Goal: Transaction & Acquisition: Purchase product/service

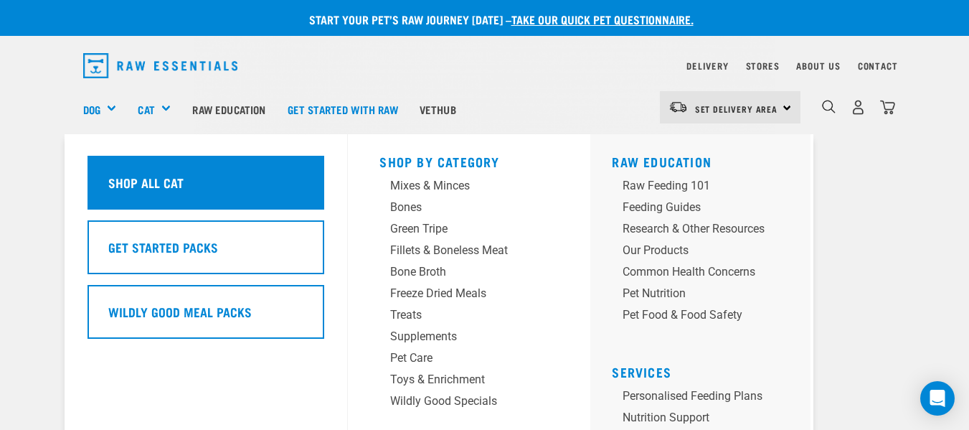
click at [138, 179] on h5 "Shop All Cat" at bounding box center [145, 182] width 75 height 19
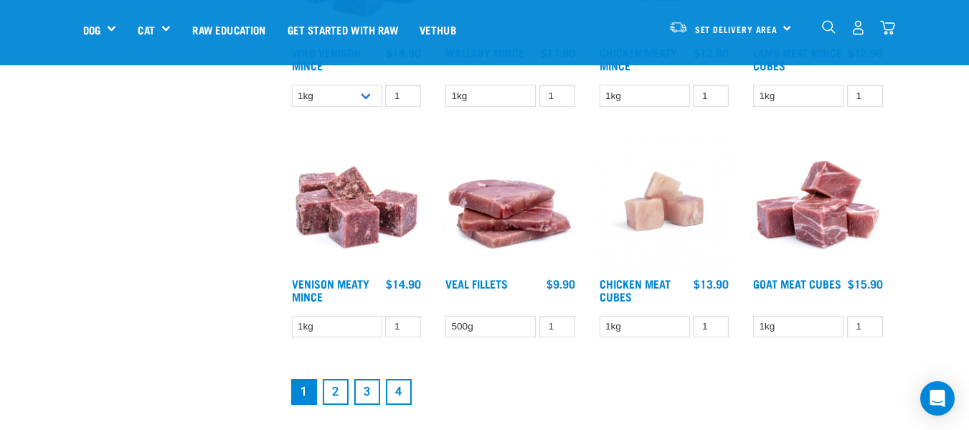
scroll to position [1865, 0]
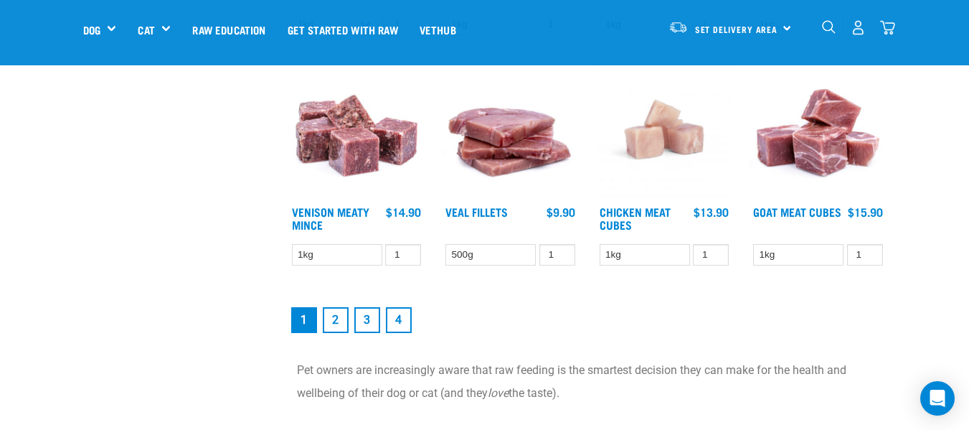
click at [333, 319] on link "2" at bounding box center [336, 320] width 26 height 26
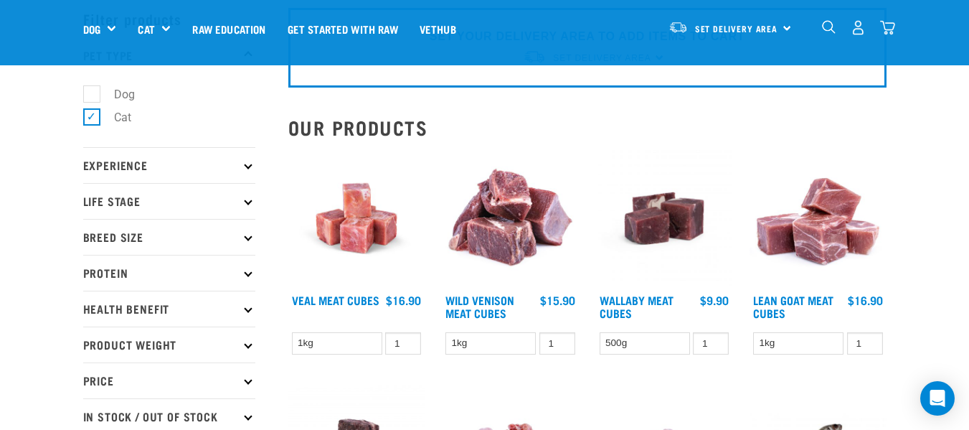
scroll to position [143, 0]
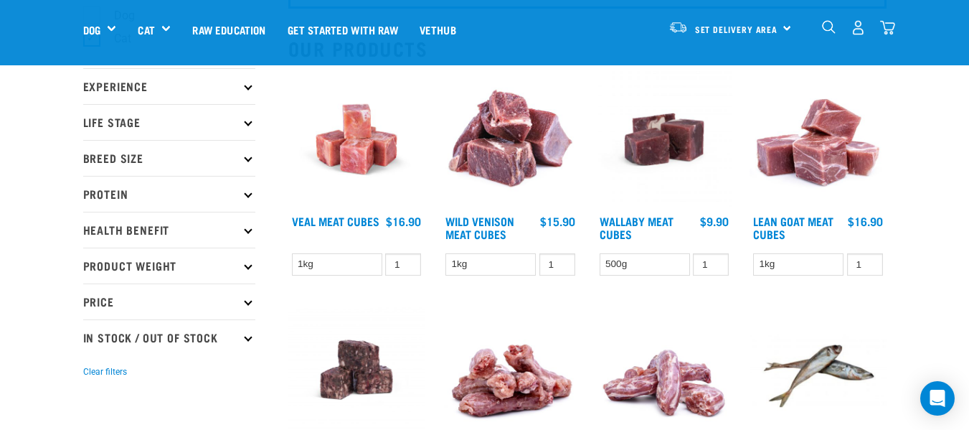
click at [502, 158] on img at bounding box center [510, 139] width 137 height 137
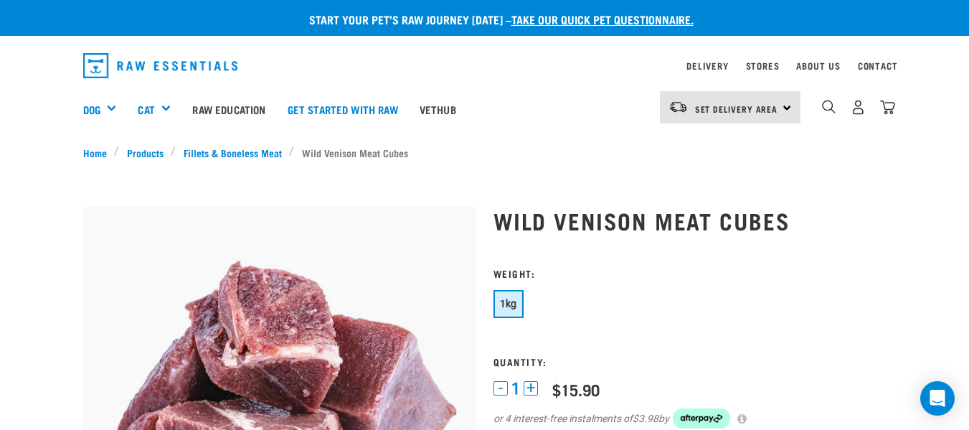
click at [788, 105] on div "Set Delivery Area North Island South Island" at bounding box center [730, 107] width 141 height 32
click at [699, 146] on link "[GEOGRAPHIC_DATA]" at bounding box center [729, 148] width 138 height 32
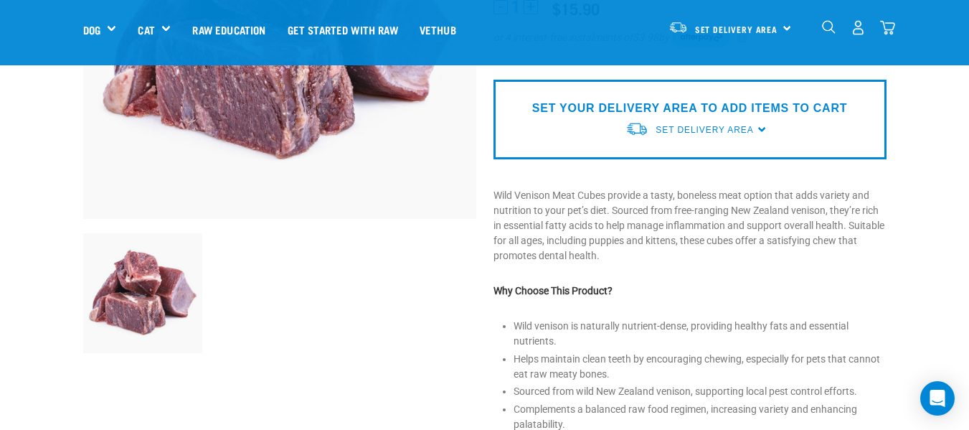
scroll to position [287, 0]
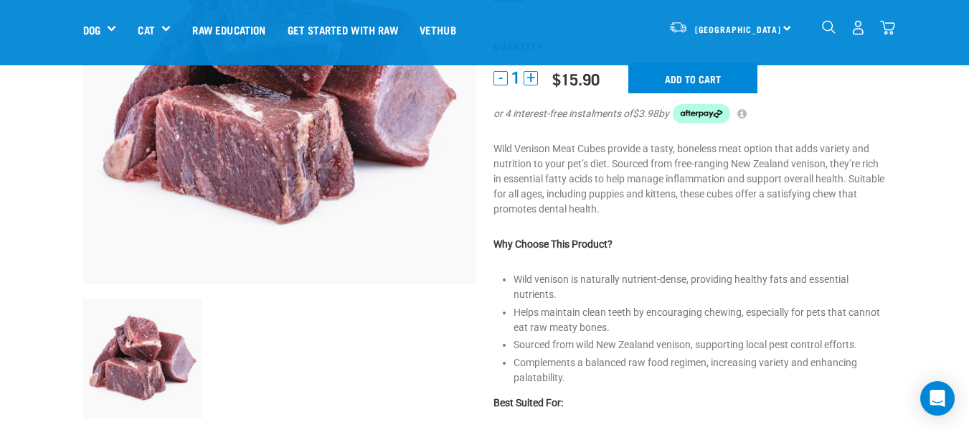
scroll to position [174, 0]
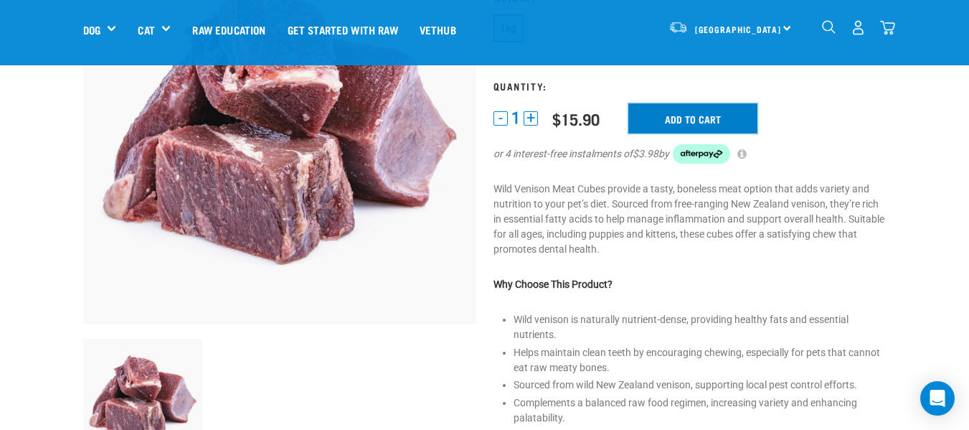
click at [696, 109] on input "Add to cart" at bounding box center [692, 118] width 129 height 30
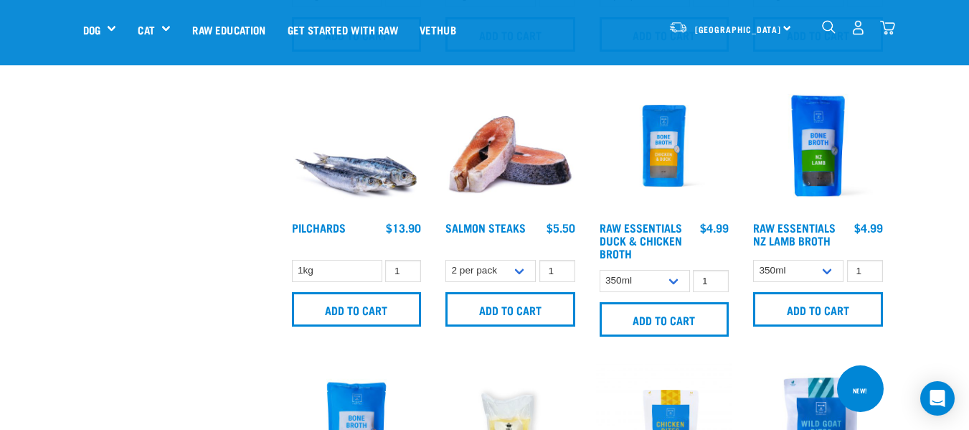
scroll to position [645, 0]
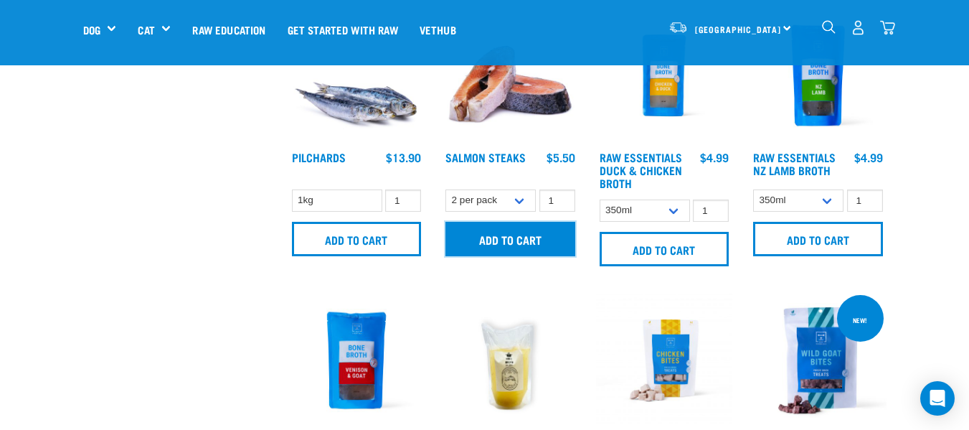
click at [491, 242] on input "Add to cart" at bounding box center [510, 239] width 130 height 34
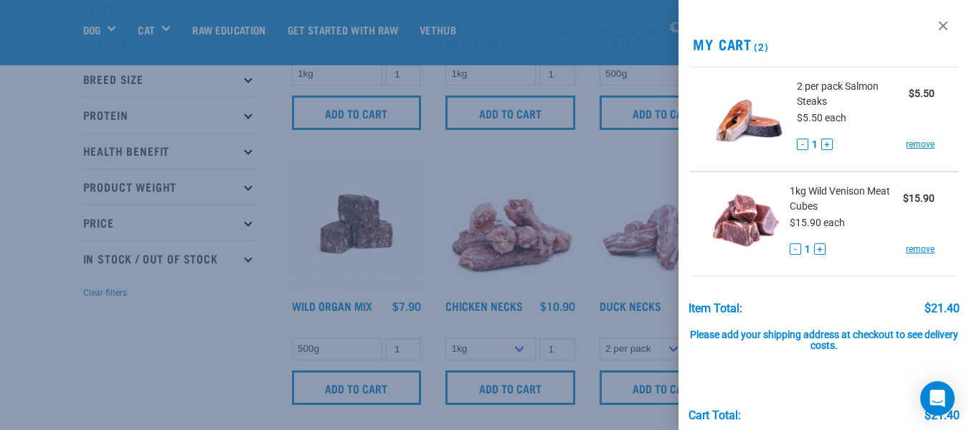
scroll to position [215, 0]
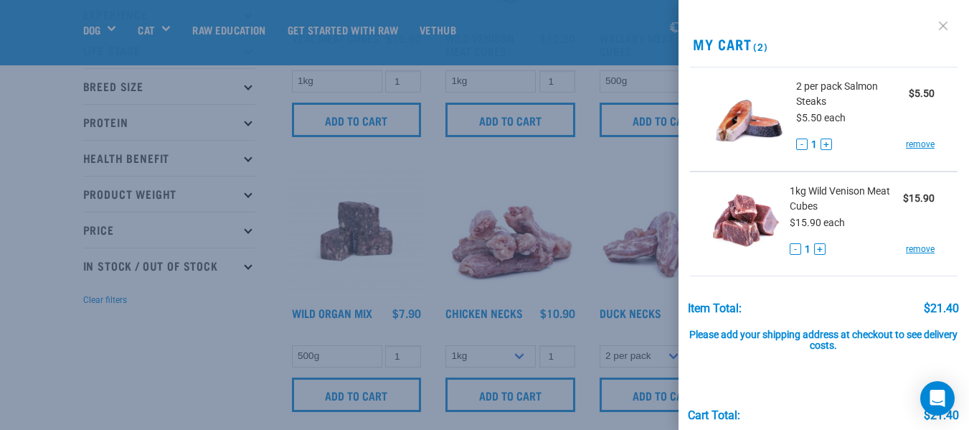
click at [932, 28] on link at bounding box center [943, 25] width 23 height 23
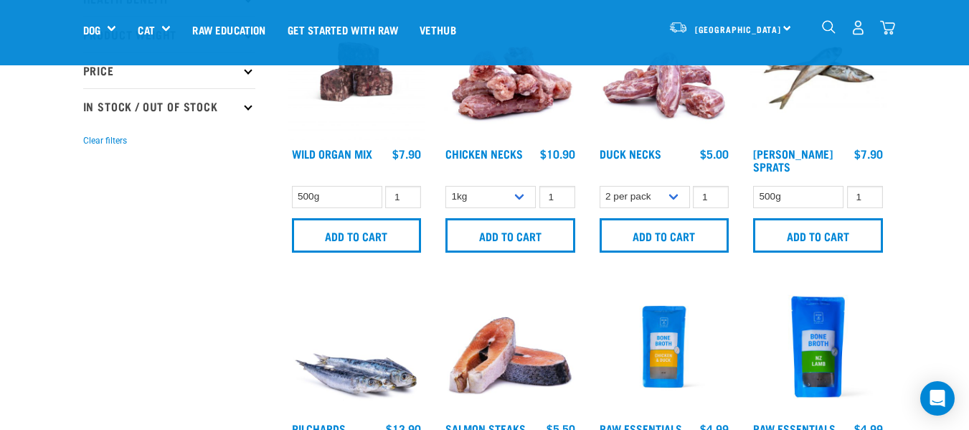
scroll to position [430, 0]
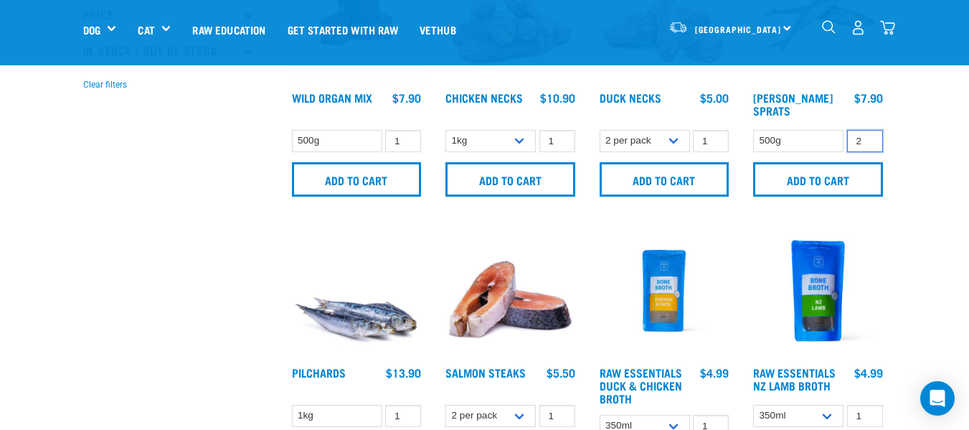
type input "2"
click at [870, 138] on input "2" at bounding box center [865, 141] width 36 height 22
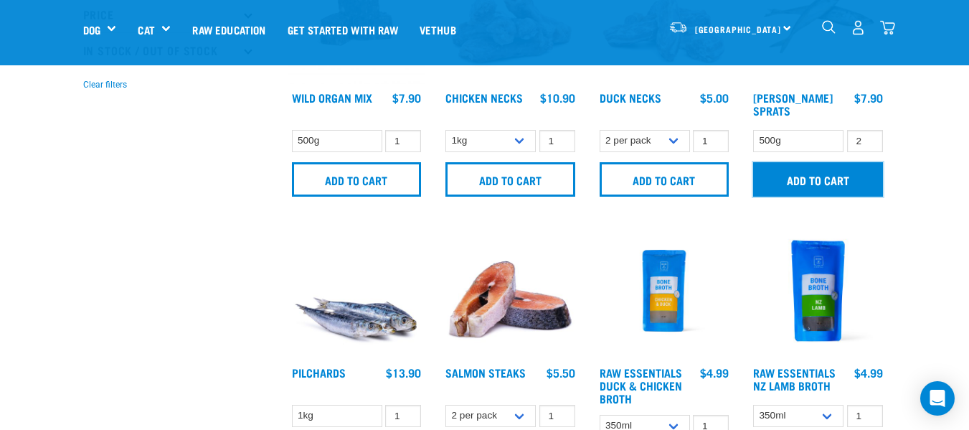
click at [805, 184] on input "Add to cart" at bounding box center [818, 179] width 130 height 34
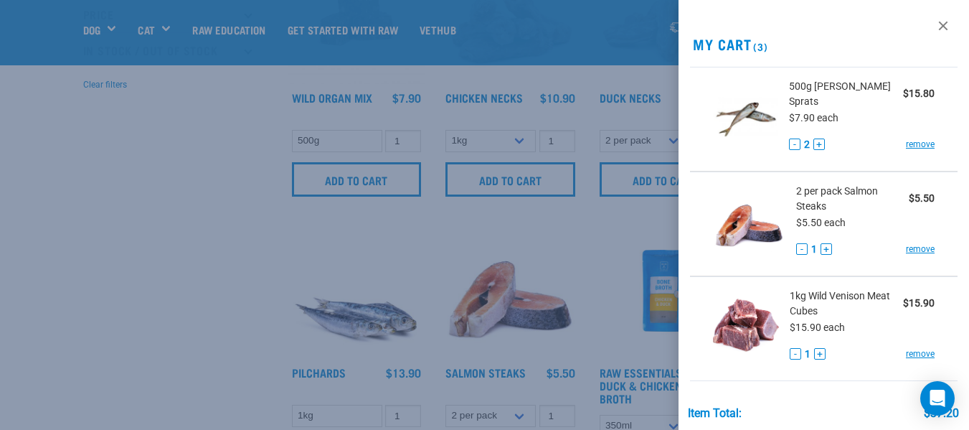
click at [166, 182] on div at bounding box center [484, 215] width 969 height 430
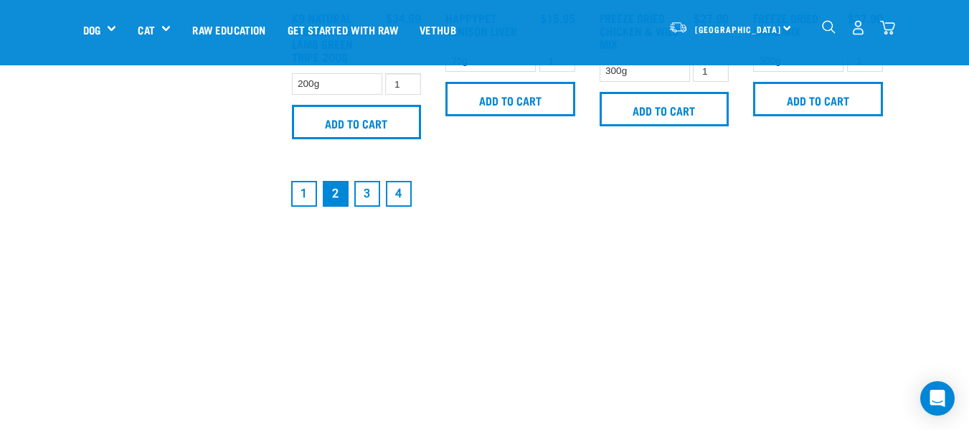
scroll to position [2223, 0]
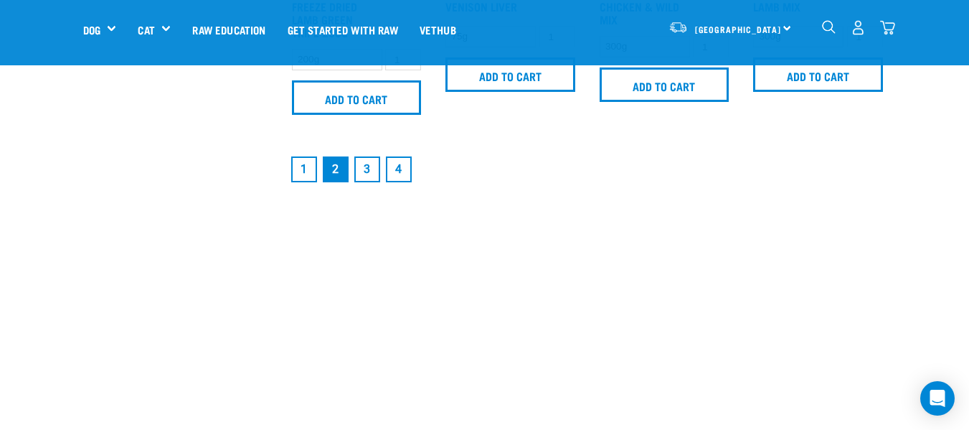
click at [367, 164] on link "3" at bounding box center [367, 169] width 26 height 26
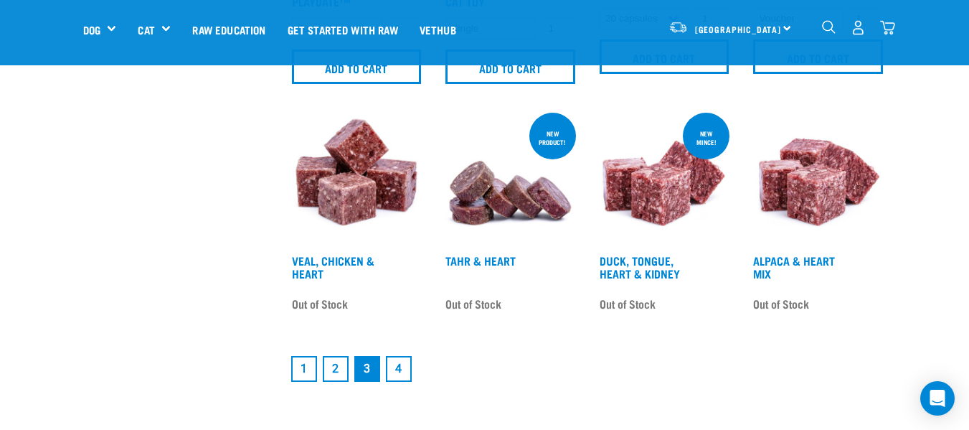
scroll to position [2080, 0]
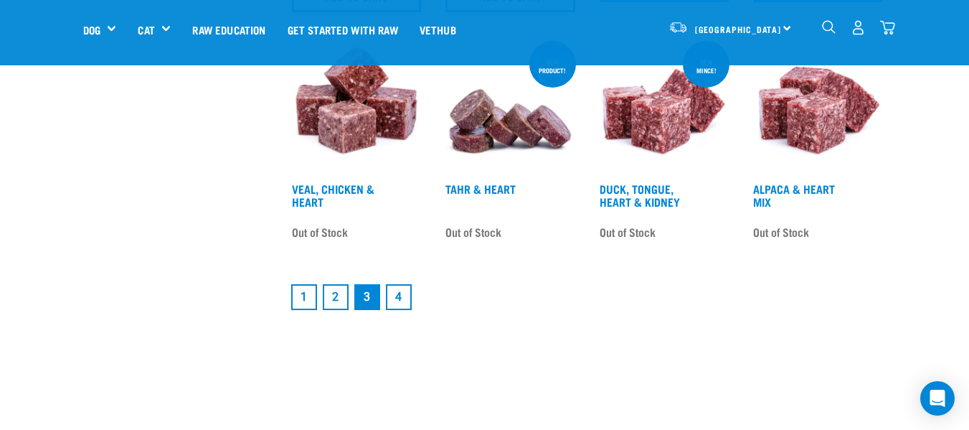
click at [395, 306] on link "4" at bounding box center [399, 297] width 26 height 26
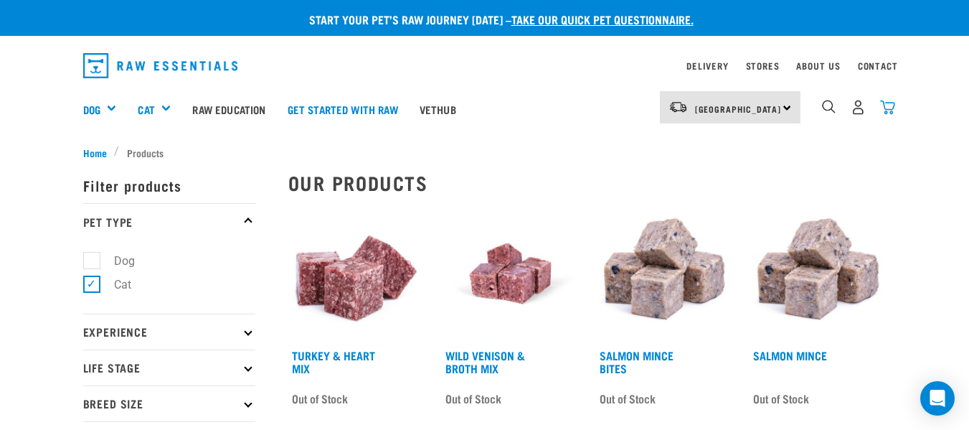
click at [885, 105] on img "dropdown navigation" at bounding box center [887, 107] width 15 height 15
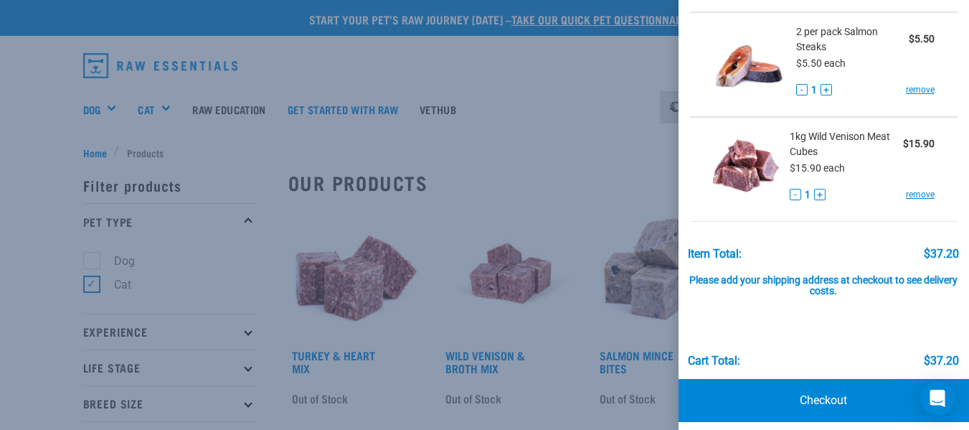
scroll to position [169, 0]
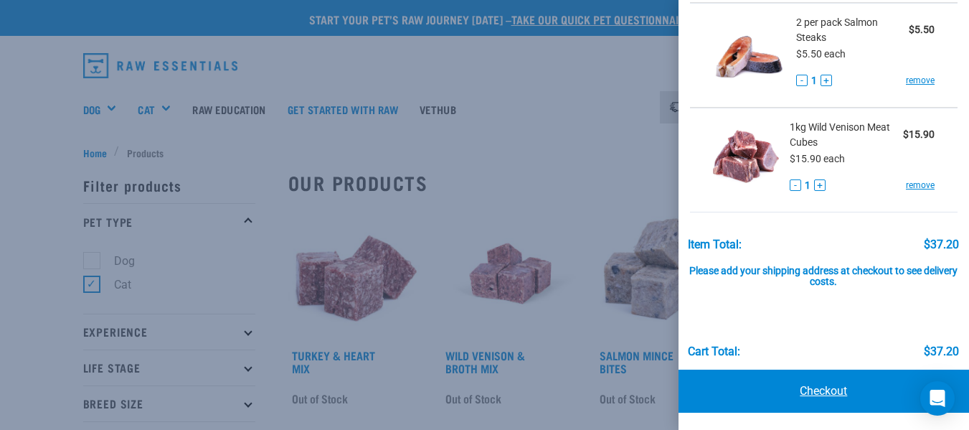
click at [825, 391] on link "Checkout" at bounding box center [823, 390] width 290 height 43
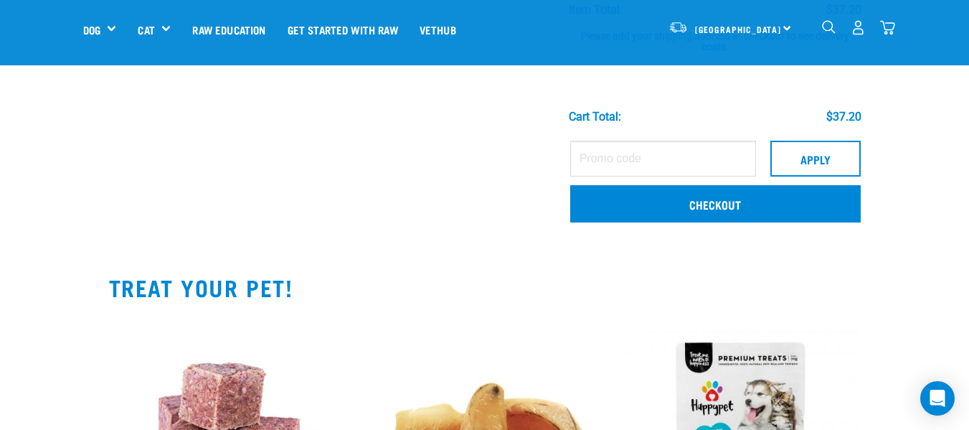
scroll to position [430, 0]
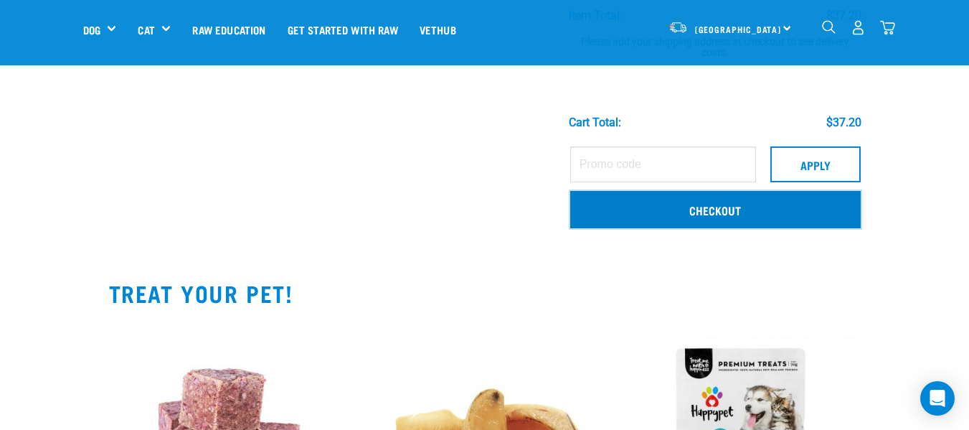
click at [732, 203] on link "Checkout" at bounding box center [715, 209] width 290 height 37
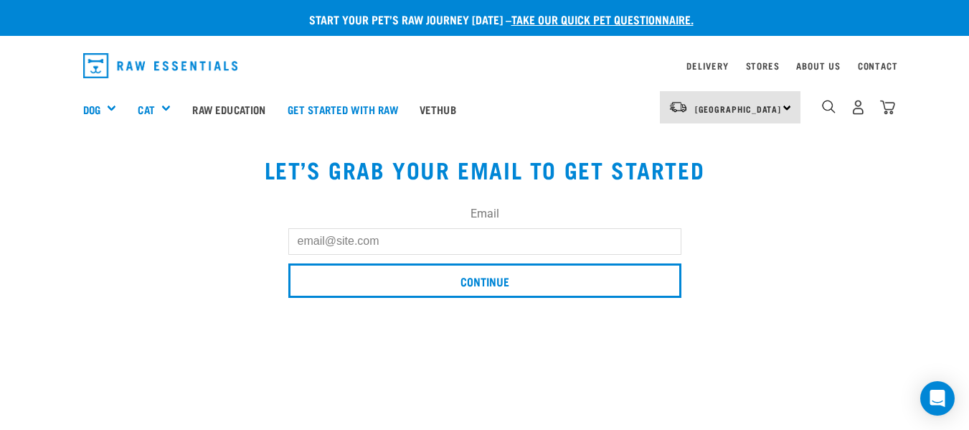
click at [333, 240] on input "Email" at bounding box center [484, 241] width 393 height 26
type input "[EMAIL_ADDRESS][DOMAIN_NAME]"
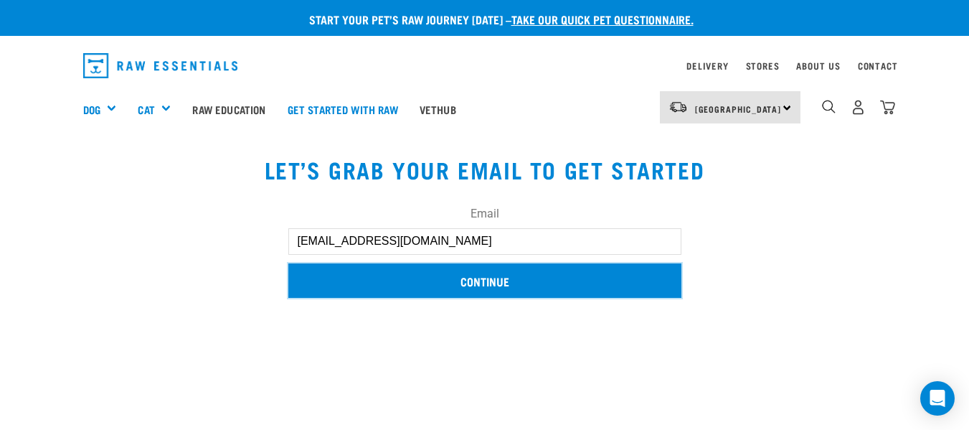
click at [479, 271] on input "Continue" at bounding box center [484, 280] width 393 height 34
click at [475, 281] on input "Continue" at bounding box center [484, 280] width 393 height 34
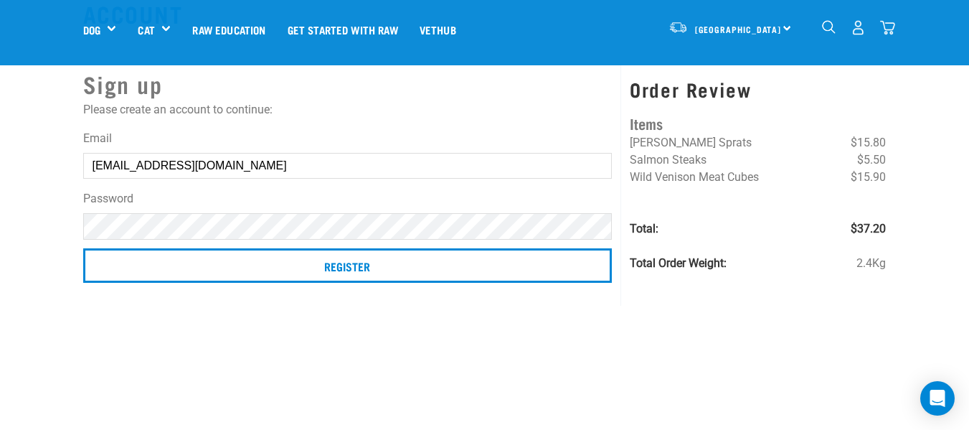
scroll to position [72, 0]
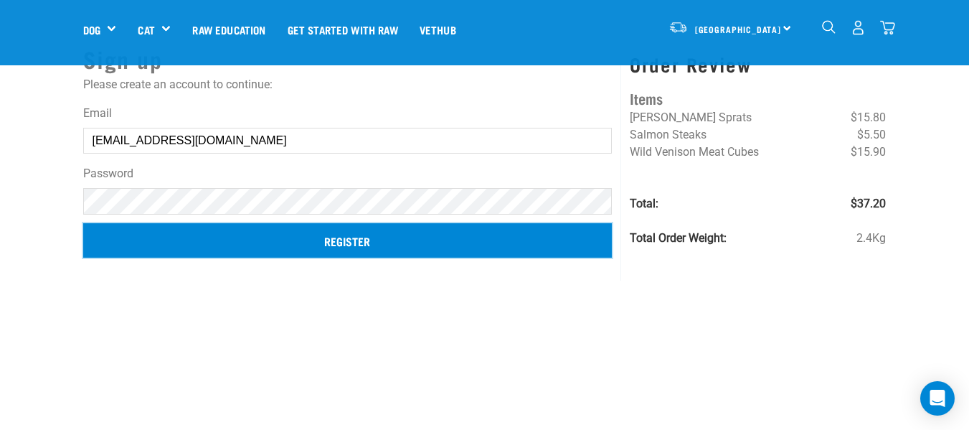
click at [354, 238] on input "Register" at bounding box center [347, 240] width 529 height 34
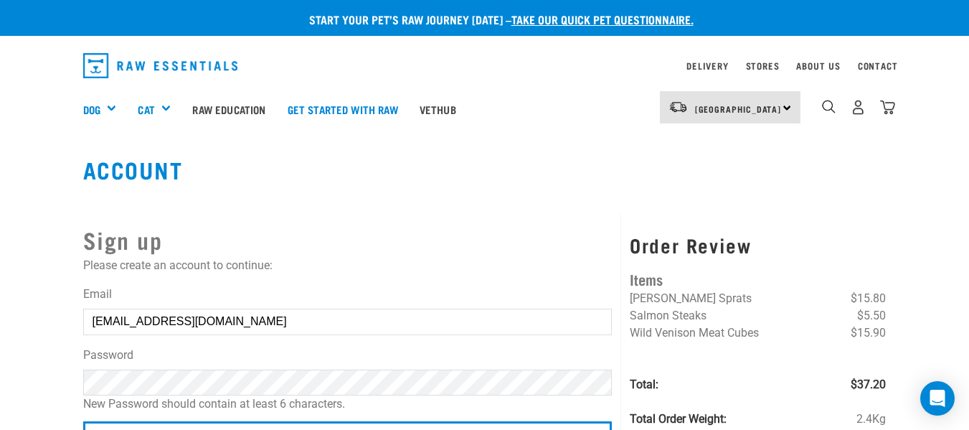
click at [27, 197] on button "delete" at bounding box center [20, 189] width 14 height 14
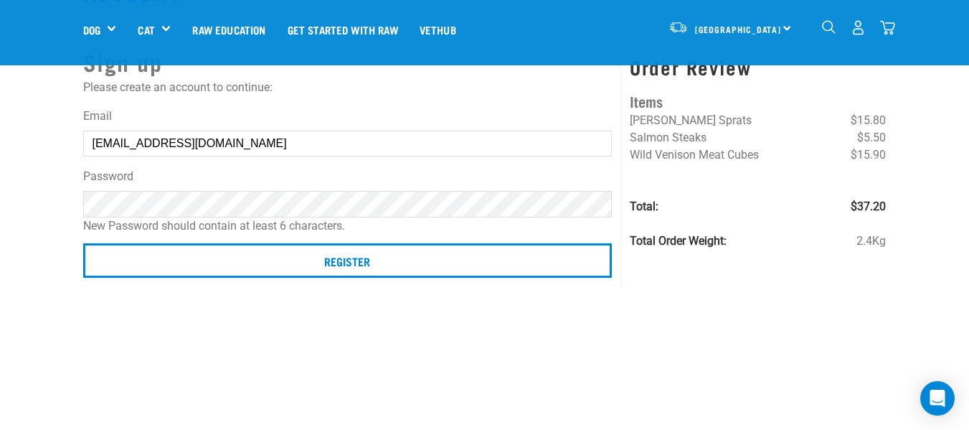
scroll to position [143, 0]
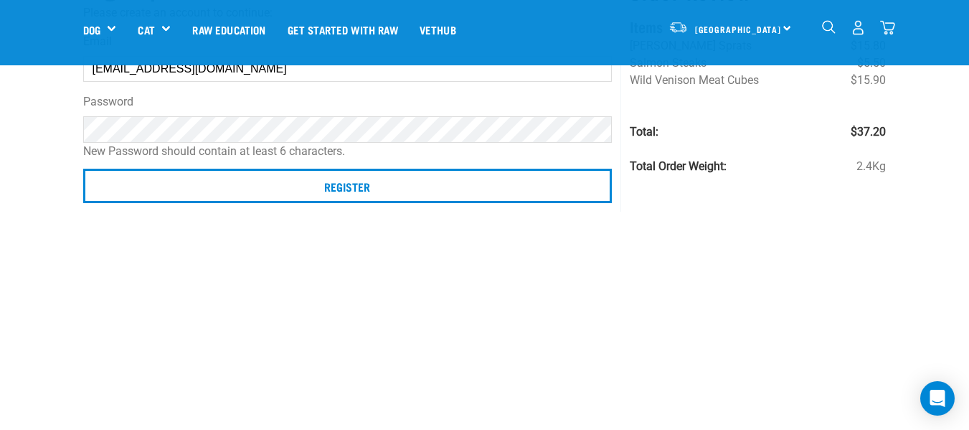
click at [83, 169] on input "Register" at bounding box center [347, 186] width 529 height 34
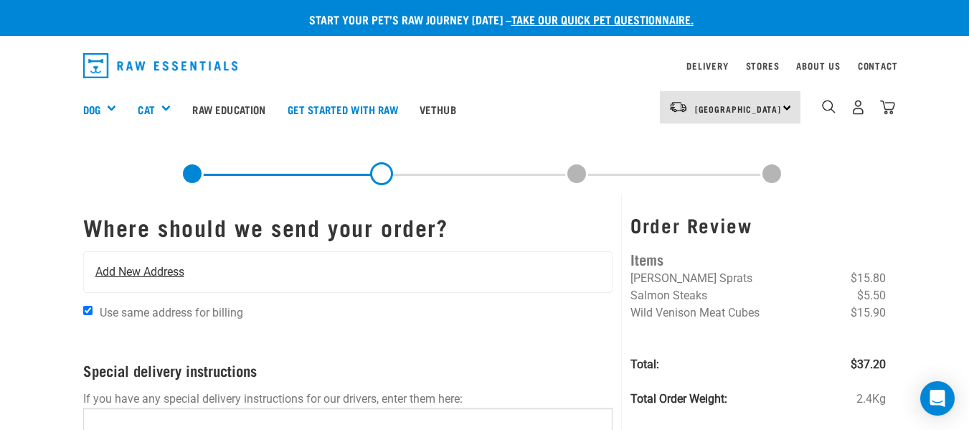
click at [115, 266] on span "Add New Address" at bounding box center [139, 271] width 89 height 17
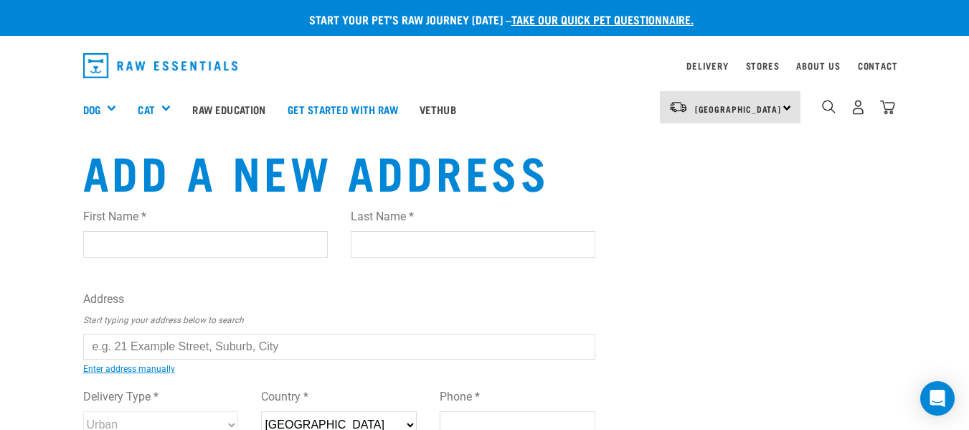
click at [115, 239] on input "First Name *" at bounding box center [205, 244] width 245 height 26
type input "Paul"
type input "Robinson"
type input "[STREET_ADDRESS]"
type input "Palmerston North"
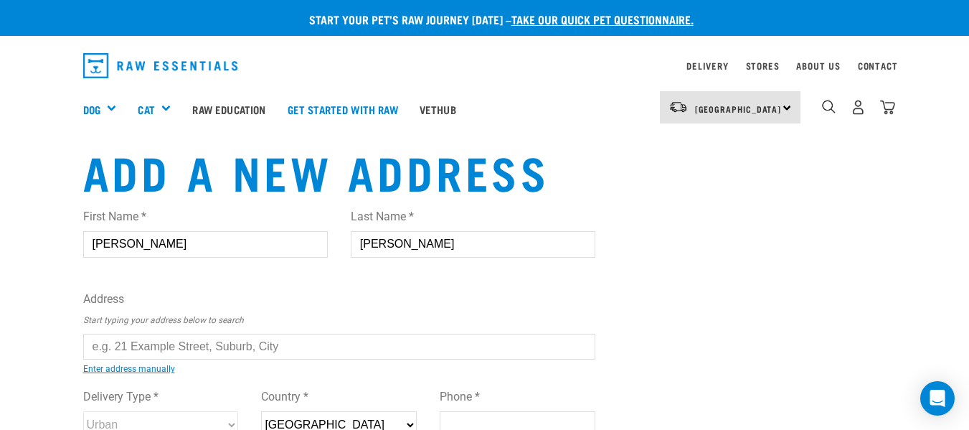
type input "4412"
type input "0272422323"
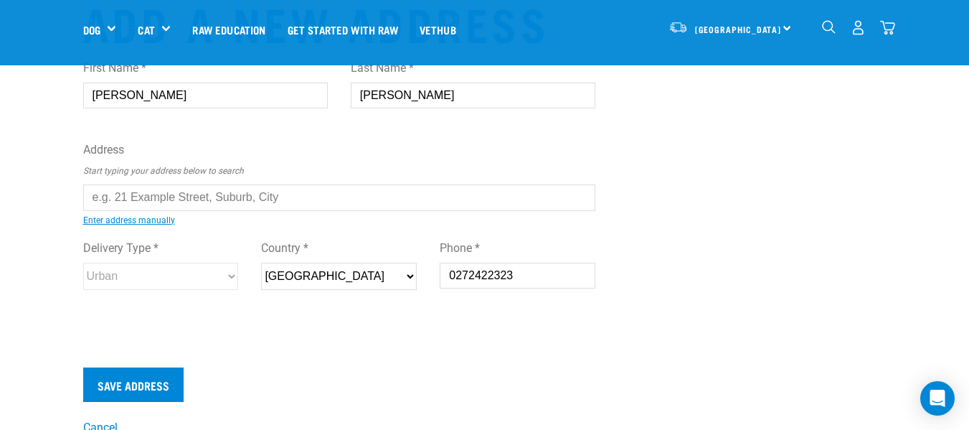
scroll to position [72, 0]
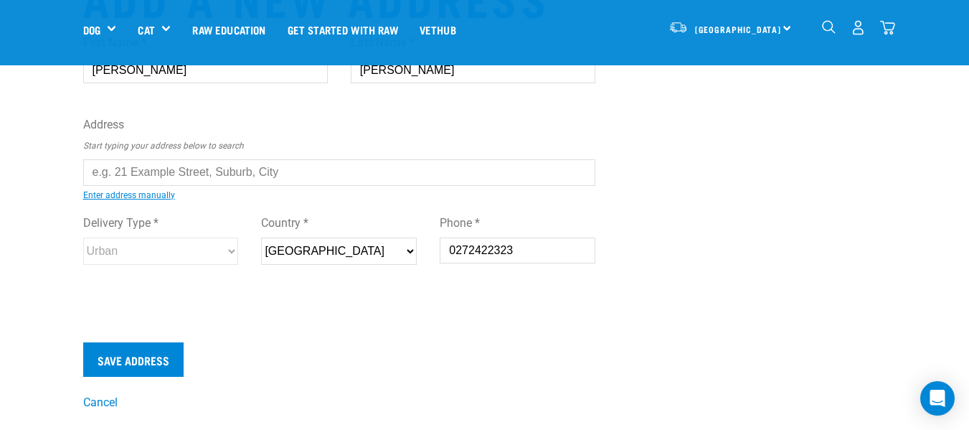
click at [296, 169] on input "text" at bounding box center [339, 172] width 513 height 26
click at [108, 164] on input "text" at bounding box center [339, 172] width 513 height 26
click at [227, 243] on div "First Name * Paul Last Name * Robinson Address Start typing your address below …" at bounding box center [339, 163] width 513 height 280
type input "4 Sheffield Street, Awapuni, Palmerston North 4412"
type input "Awapuni"
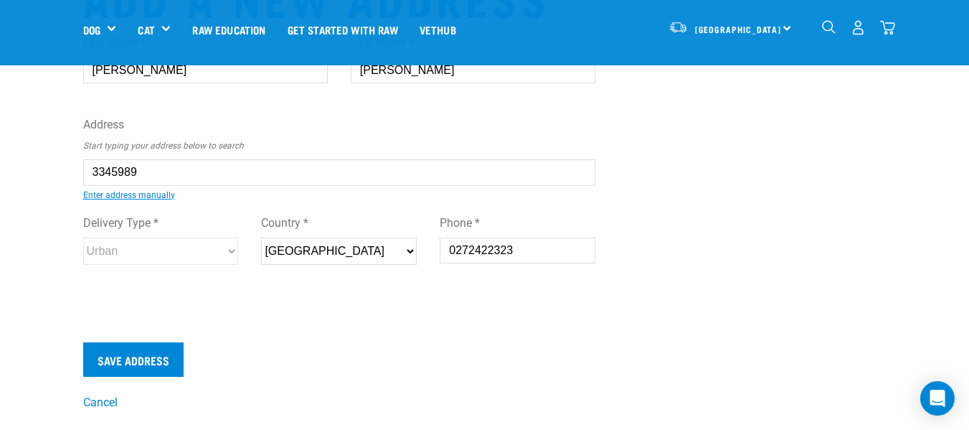
type input "Manawatu-Whanganui"
select select "MWT"
select select "Urban"
type input "4 Sheffield Street, Awapuni, Palmerston North 4412"
click at [526, 250] on input "0272422323" at bounding box center [518, 250] width 156 height 26
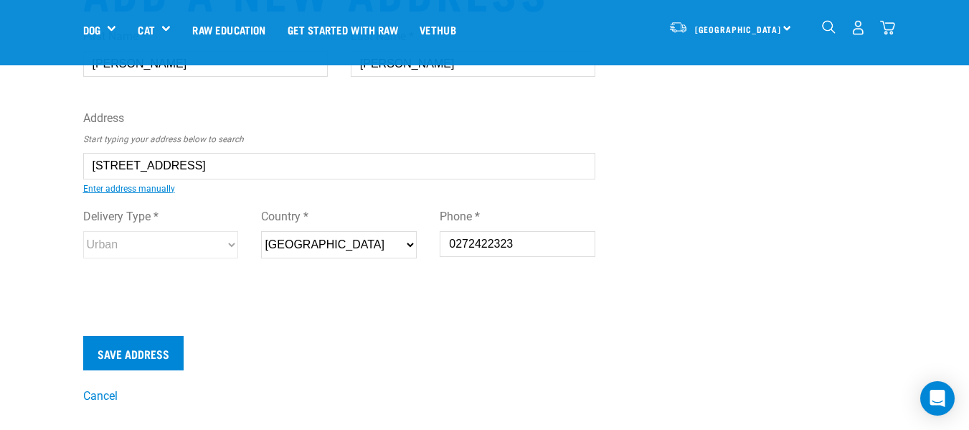
scroll to position [215, 0]
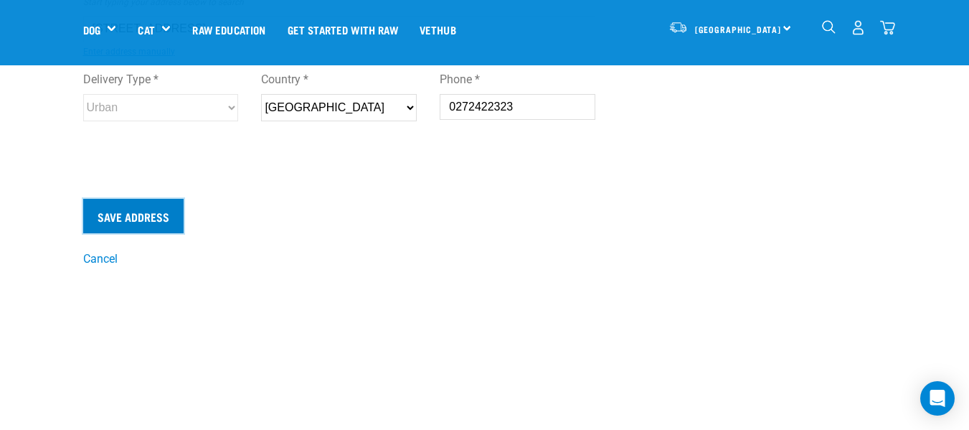
click at [149, 212] on input "Save Address" at bounding box center [133, 216] width 100 height 34
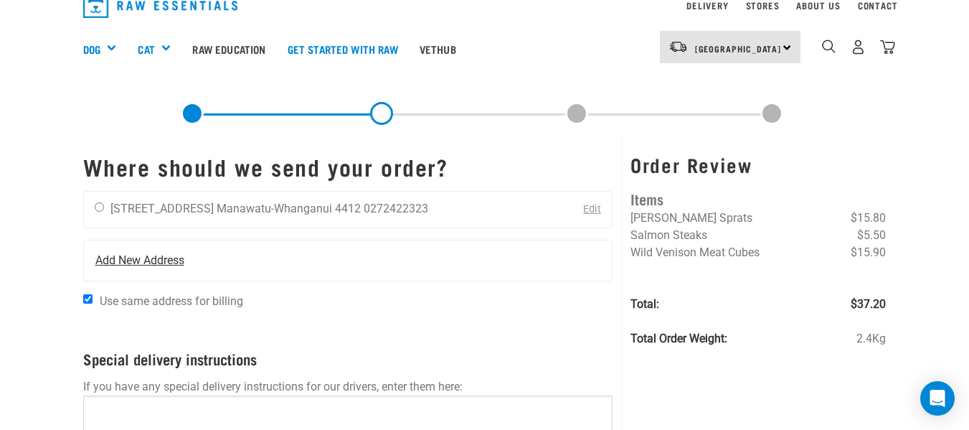
scroll to position [143, 0]
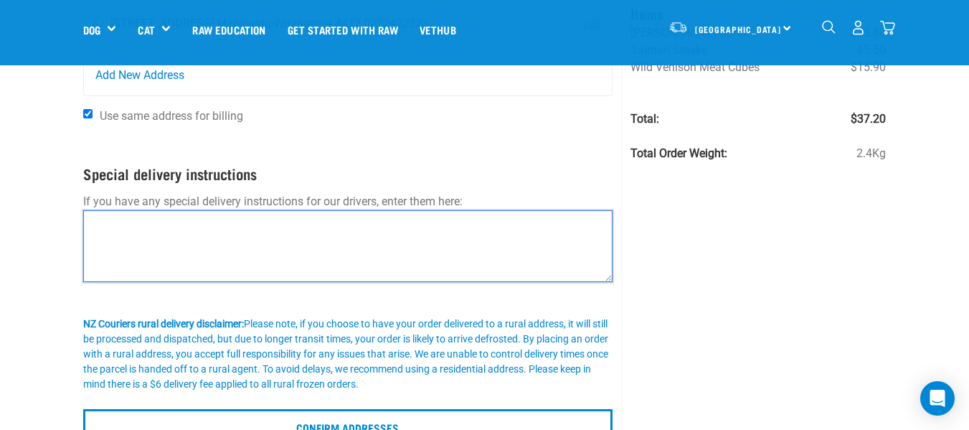
click at [136, 227] on textarea at bounding box center [348, 246] width 530 height 72
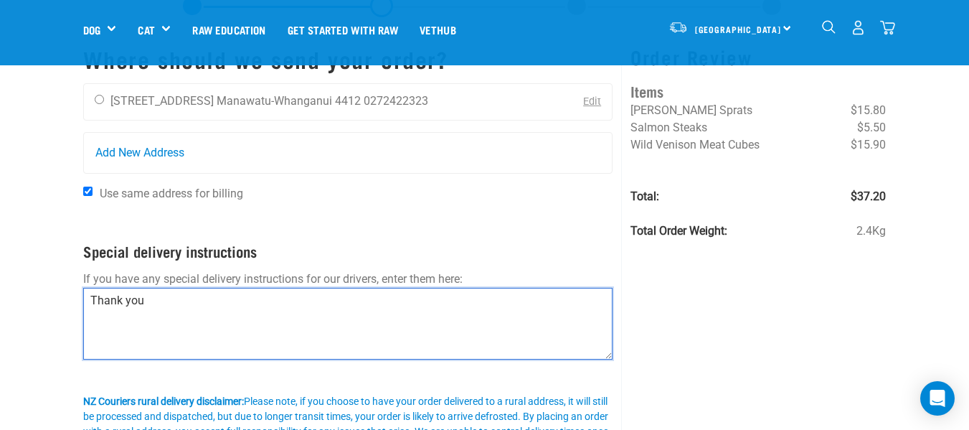
scroll to position [359, 0]
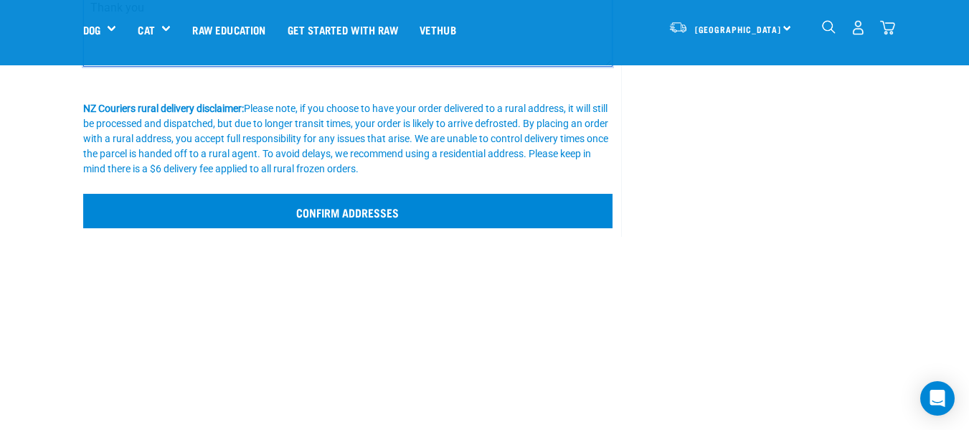
type textarea "Thank you"
click at [324, 209] on input "Confirm addresses" at bounding box center [348, 211] width 530 height 34
